Goal: Communication & Community: Answer question/provide support

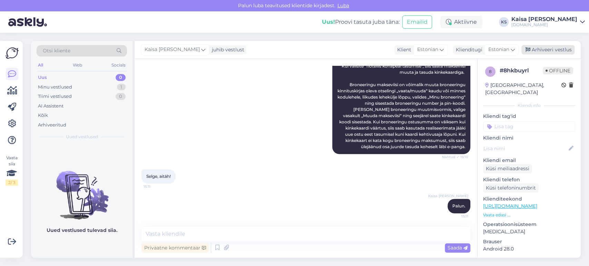
click at [540, 51] on div "Arhiveeri vestlus" at bounding box center [547, 49] width 53 height 9
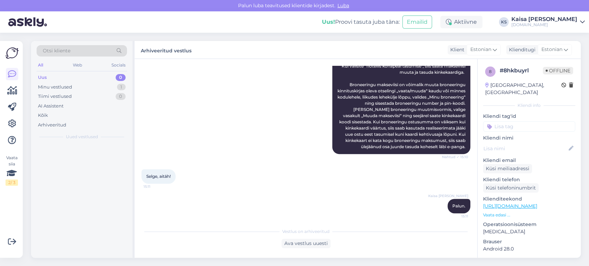
scroll to position [147, 0]
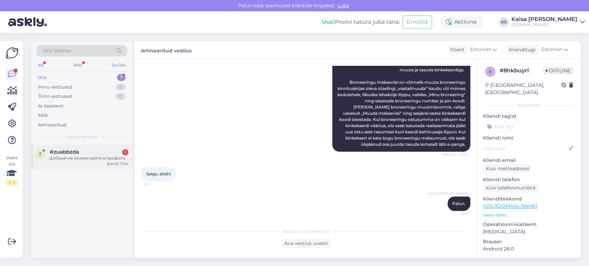
click at [110, 152] on div "#zuabbzda 1" at bounding box center [89, 152] width 79 height 6
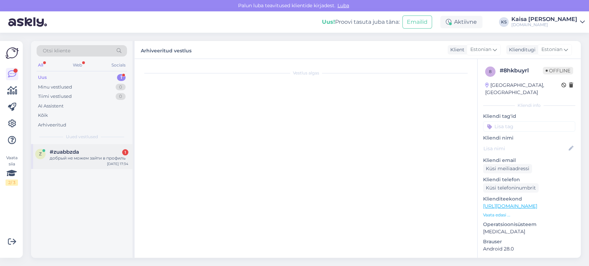
scroll to position [0, 0]
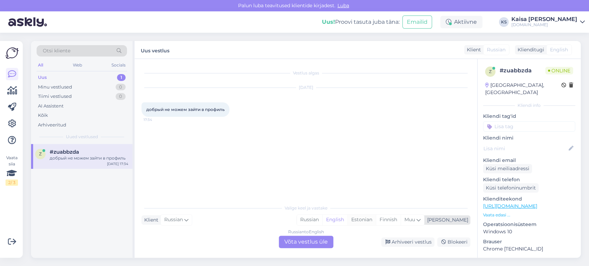
click at [376, 219] on div "Estonian" at bounding box center [361, 220] width 28 height 10
click at [323, 243] on div "Russian to Estonian Võta vestlus üle" at bounding box center [306, 242] width 55 height 12
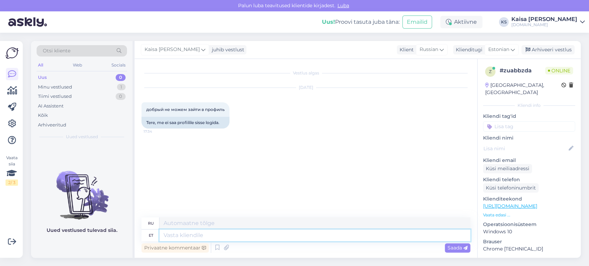
click at [316, 238] on textarea at bounding box center [314, 236] width 311 height 12
type textarea "Tere"
type textarea "Привет"
type textarea "Tere päevast"
type textarea "Добрый день"
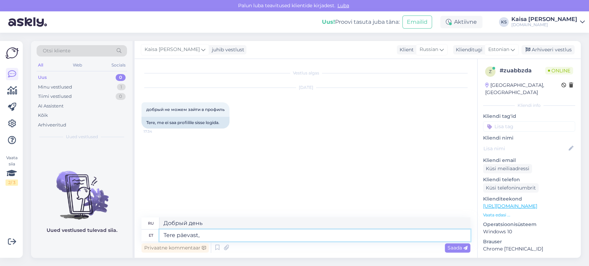
type textarea "Tere päevast,"
type textarea "Добрый день,"
type textarea "Tere päevast, kas"
type textarea "Добрый день, хорошо?"
type textarea "Tere päevast, kas tekib m"
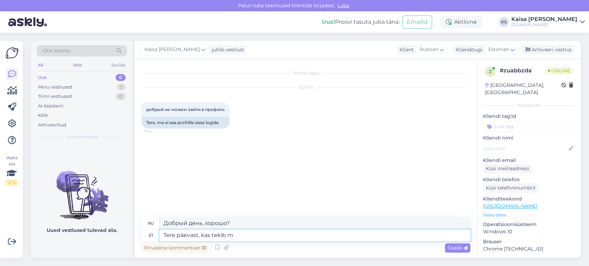
type textarea "Добрый день, есть ли какие-нибудь"
type textarea "Tere päevast, kas tekib mingi error"
type textarea "Добрый день, есть ли ошибка?"
type textarea "Tere päevast, kas tekib mingi"
type textarea "Добрый день, есть ли какие-нибудь"
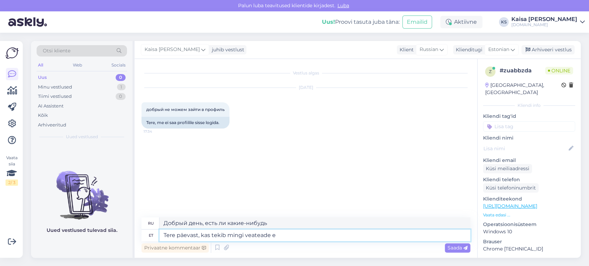
type textarea "Tere päevast, kas tekib mingi veateade et"
type textarea "Добрый день, есть ли какие-либо сообщения об ошибках?"
type textarea "Tere päevast, kas tekib mingi veateade ette või mi"
type textarea "Добрый день, есть ли какое-либо сообщение об ошибке до или после"
type textarea "Tere päevast, kas tekib mingi veateade ette või milles t"
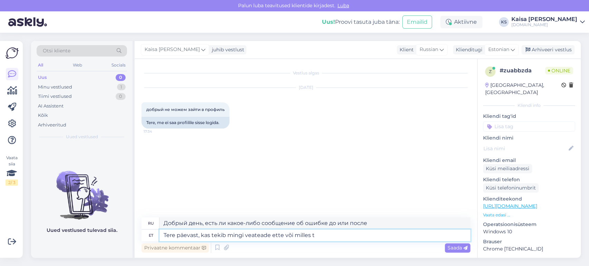
type textarea "Добрый день, есть ли какие-нибудь сообщения об ошибках или что-то в этом роде?"
type textarea "Tere päevast, kas tekib mingi veateade ette või milles täpsemalt pro"
type textarea "Добрый день, есть ли сообщение об ошибке или что именно это означает?"
type textarea "Tere päevast, kas tekib mingi veateade ette või milles täpsemalt probleem"
type textarea "Добрый день, есть ли сообщение об ошибке или в чем конкретно заключается пробле…"
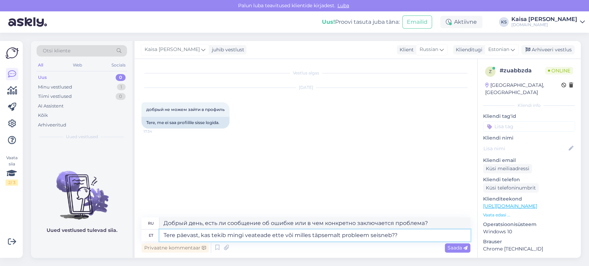
type textarea "Tere päevast, kas tekib mingi veateade ette või milles täpsemalt probleem seisn…"
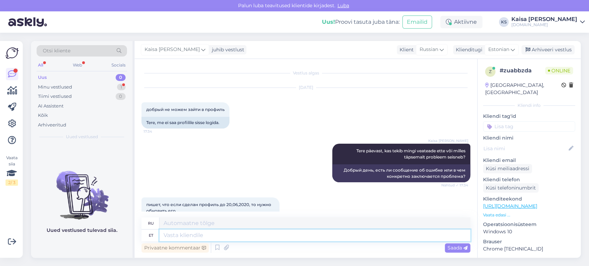
scroll to position [32, 0]
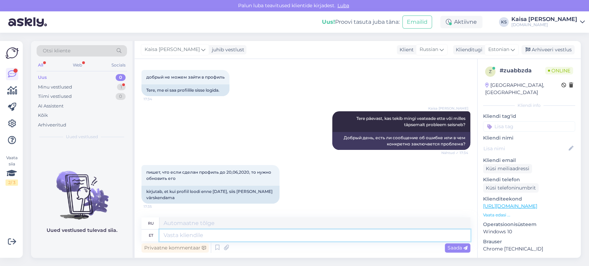
type textarea "V"
type textarea "Proovige"
type textarea "Пытаться"
type textarea "Proovige palun"
type textarea "Пожалуйста, попробуйте."
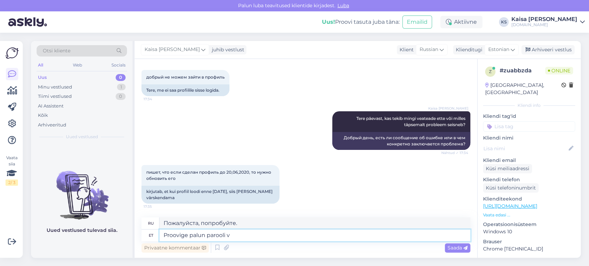
type textarea "Proovige palun parooli vä"
type textarea "Попробуйте пароль."
type textarea "Proovige palun parooli värskendamist."
type textarea "Попробуйте обновить свой пароль."
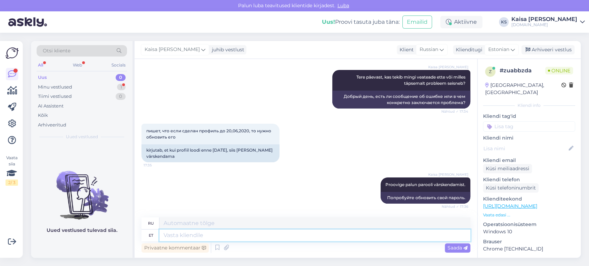
scroll to position [115, 0]
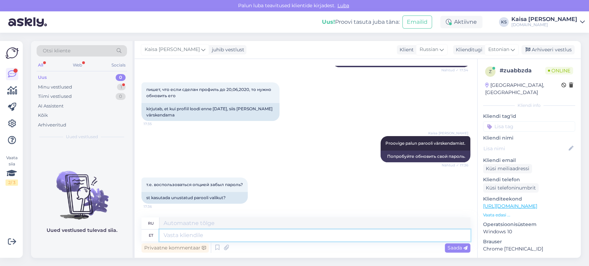
click at [239, 236] on textarea at bounding box center [314, 236] width 311 height 12
type textarea "Jah, ju"
type textarea "Да,"
type textarea "Jah, just"
type textarea "Да, именно так."
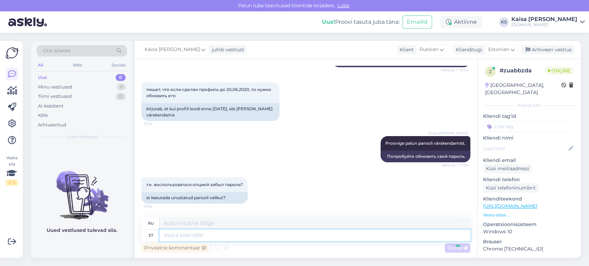
scroll to position [157, 0]
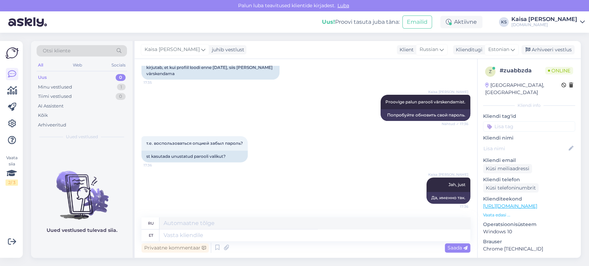
click at [330, 153] on div "т.е. воспользоваться опцией забыл пароль? 17:36 st kasutada unustatud parooli v…" at bounding box center [305, 149] width 329 height 41
click at [389, 236] on textarea at bounding box center [314, 236] width 311 height 12
click at [360, 174] on div "Kaisa Karmen Selke Jah, just 17:36 Да, именно так." at bounding box center [305, 190] width 329 height 41
click at [548, 50] on div "Arhiveeri vestlus" at bounding box center [547, 49] width 53 height 9
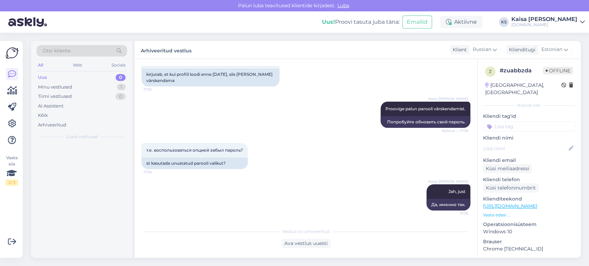
scroll to position [149, 0]
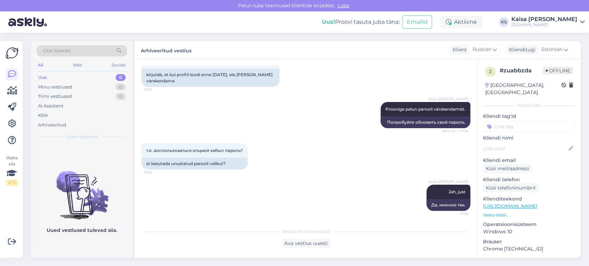
click at [552, 17] on div "Kaisa Karmen Selke" at bounding box center [544, 20] width 66 height 6
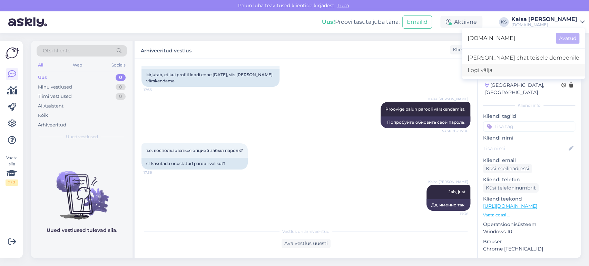
click at [521, 67] on div "Logi välja" at bounding box center [523, 70] width 123 height 12
